Goal: Information Seeking & Learning: Learn about a topic

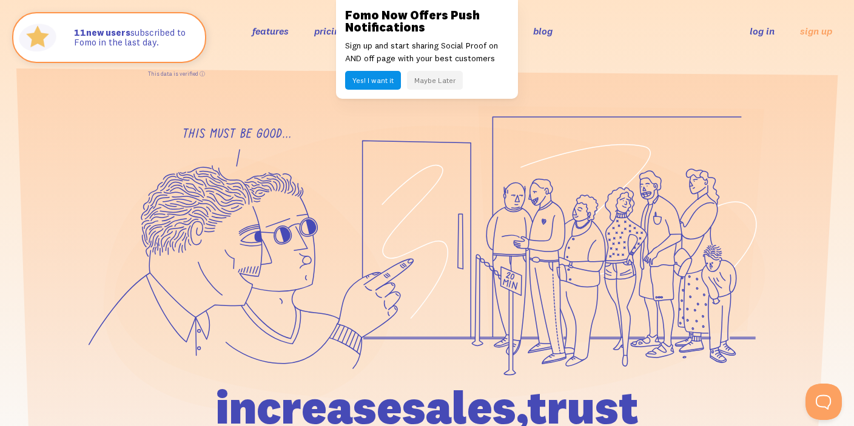
click at [437, 78] on button "Maybe Later" at bounding box center [435, 80] width 56 height 19
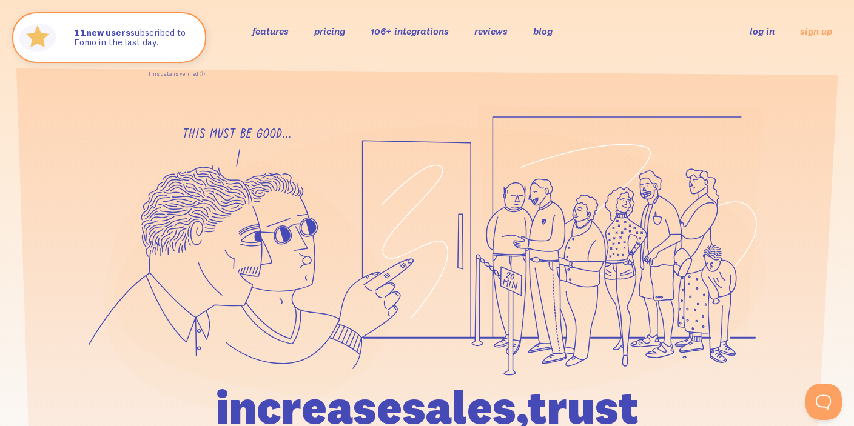
click at [272, 29] on link "features" at bounding box center [270, 31] width 36 height 12
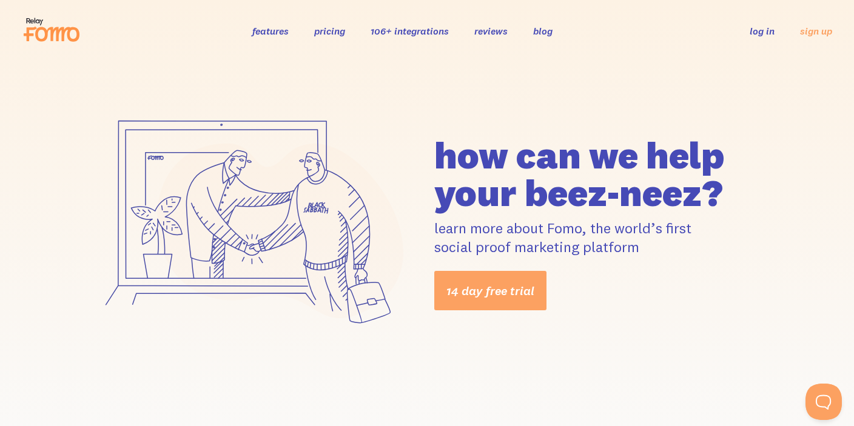
click at [340, 29] on link "pricing" at bounding box center [329, 31] width 31 height 12
